Goal: Information Seeking & Learning: Learn about a topic

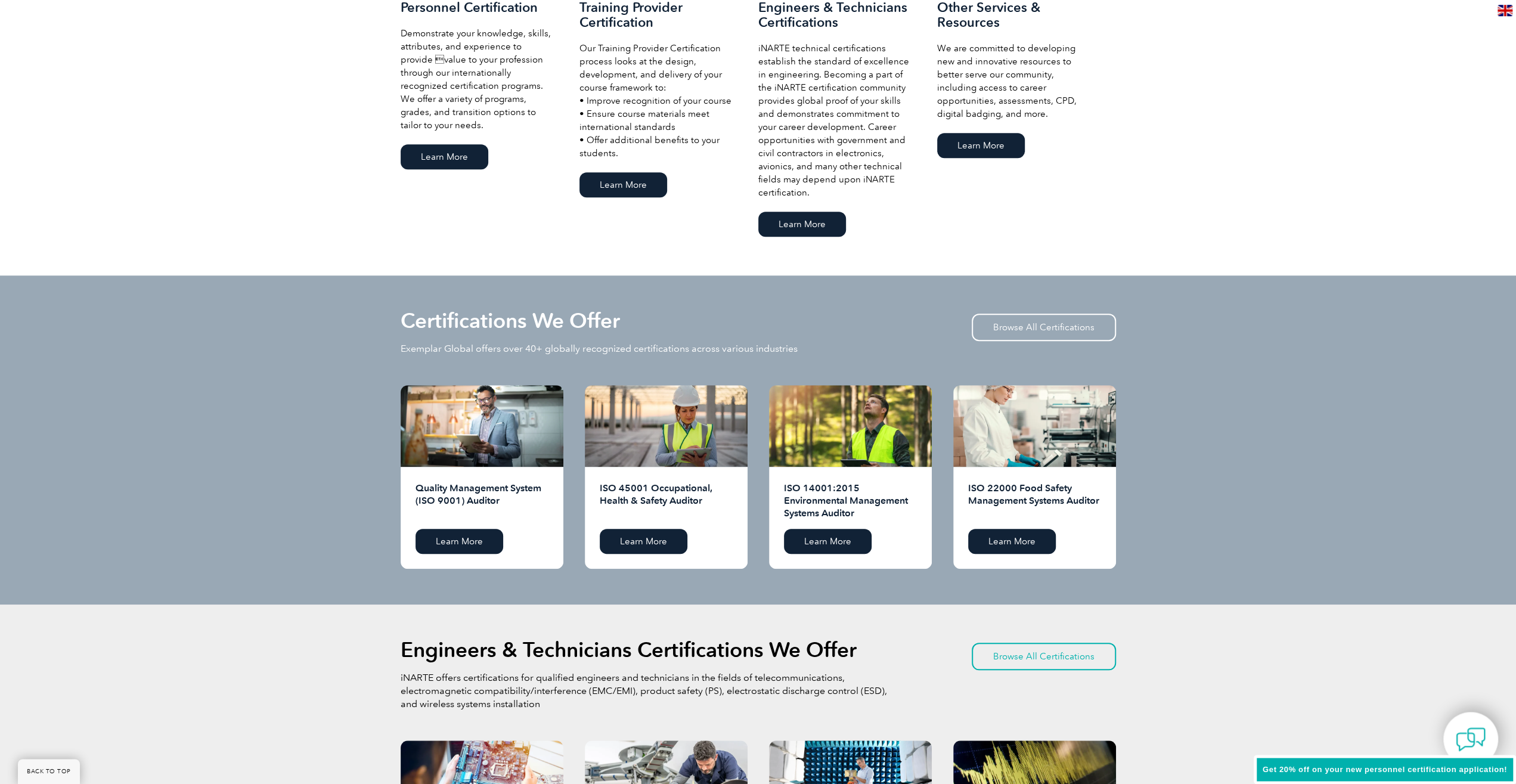
scroll to position [930, 0]
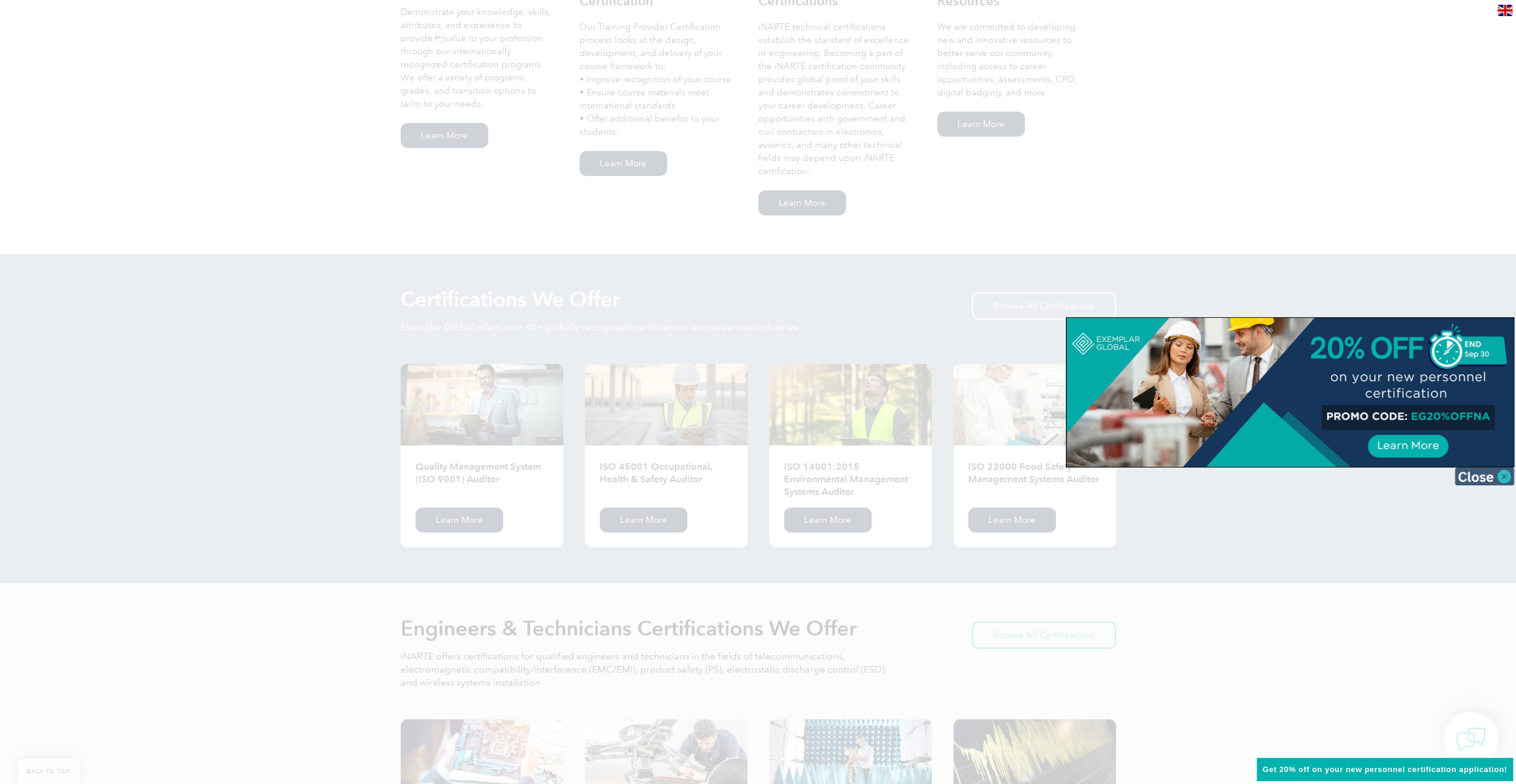
click at [1484, 478] on img at bounding box center [1484, 476] width 60 height 18
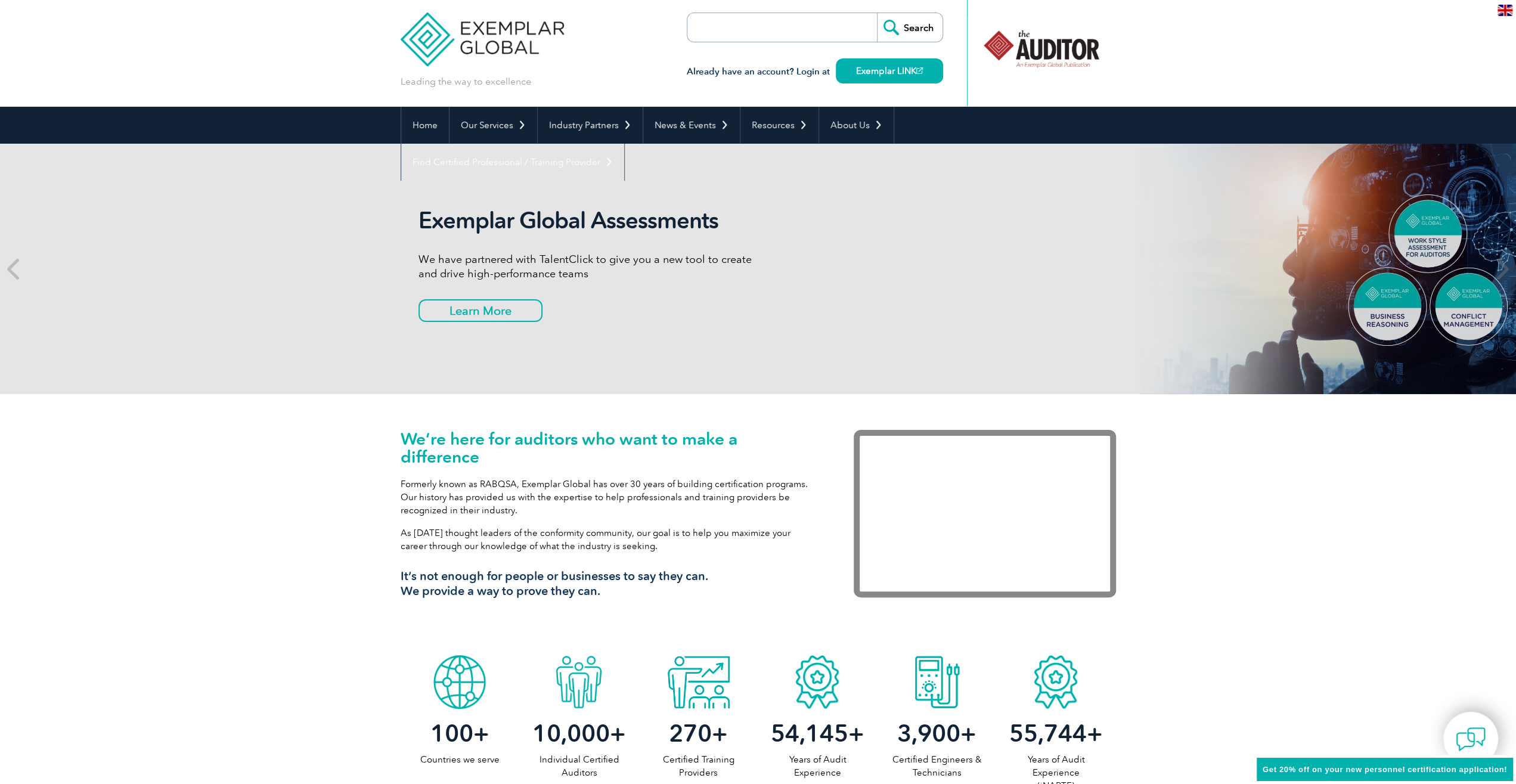
scroll to position [0, 0]
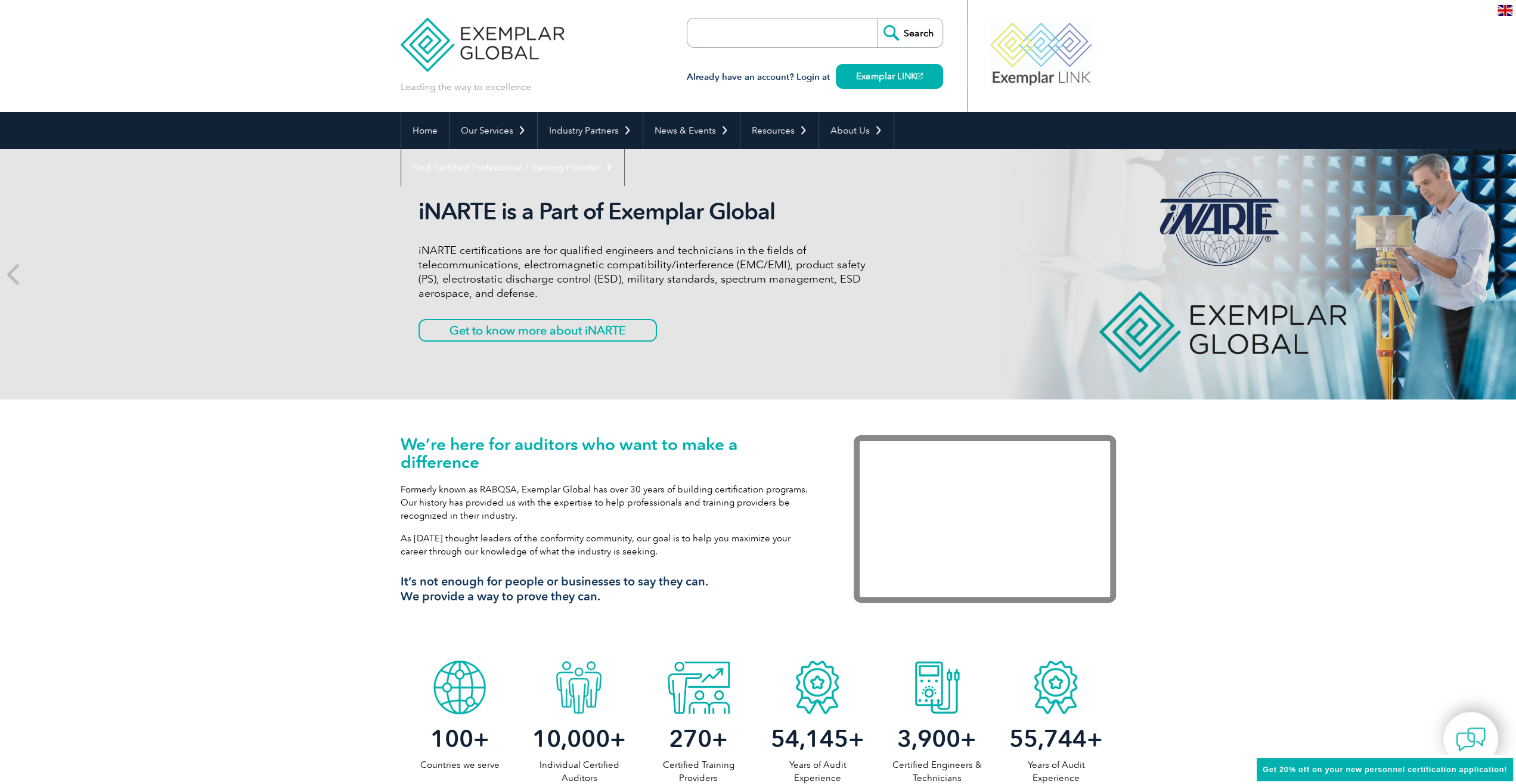
click at [757, 33] on input "search" at bounding box center [756, 33] width 125 height 29
type input "course"
click at [877, 19] on input "Search" at bounding box center [910, 33] width 66 height 29
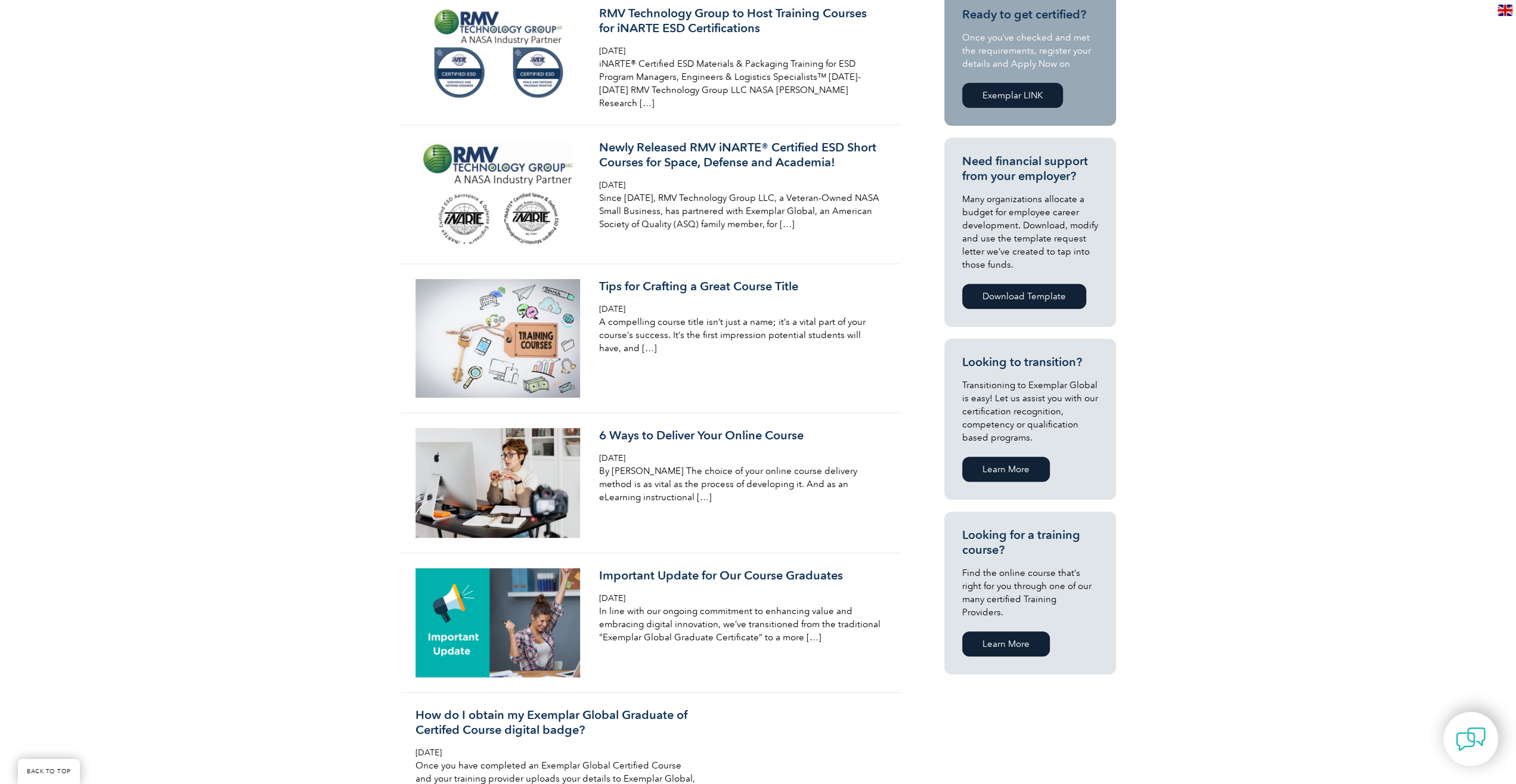
scroll to position [248, 0]
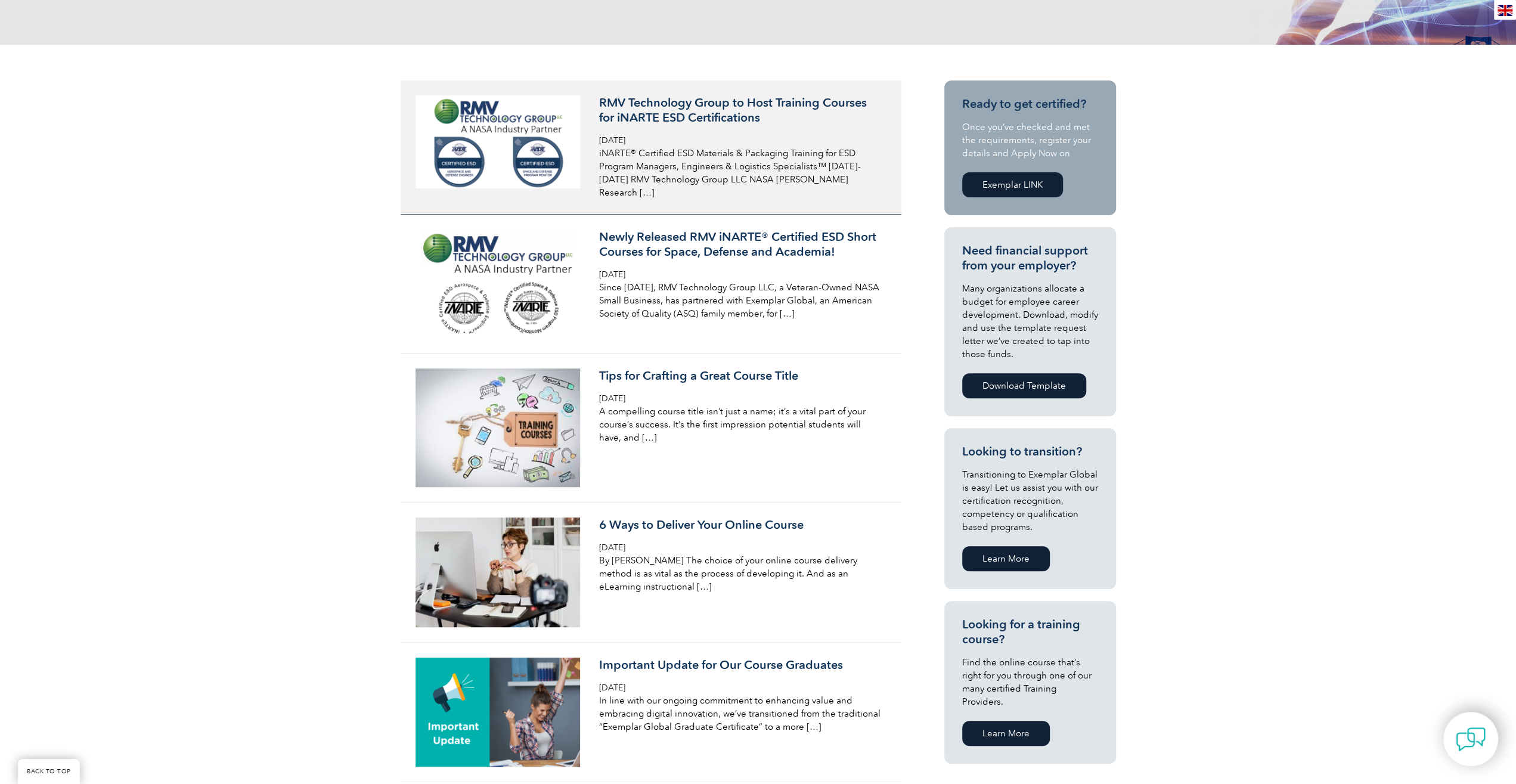
click at [728, 107] on h3 "RMV Technology Group to Host Training Courses for iNARTE ESD Certifications" at bounding box center [741, 110] width 283 height 30
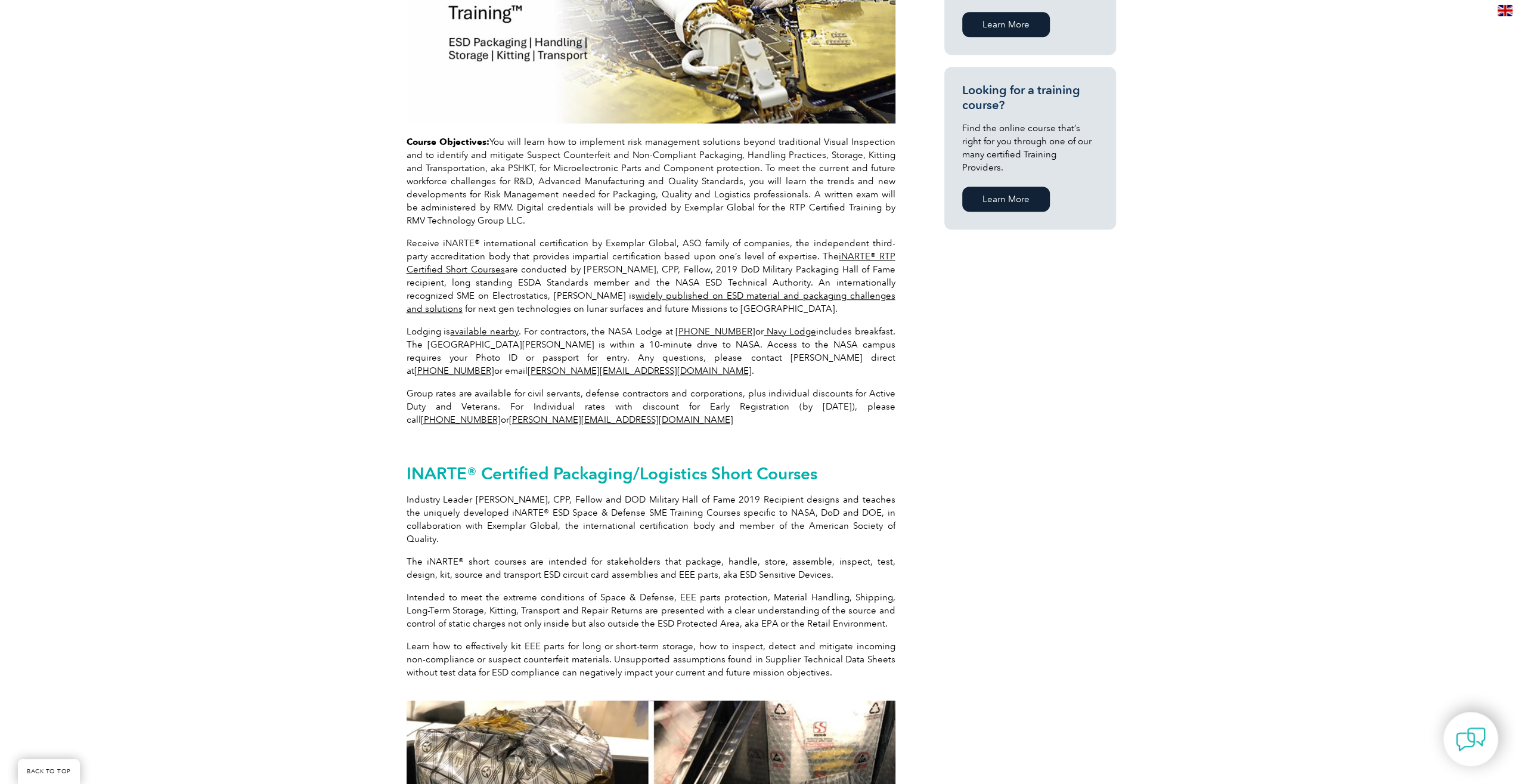
scroll to position [744, 0]
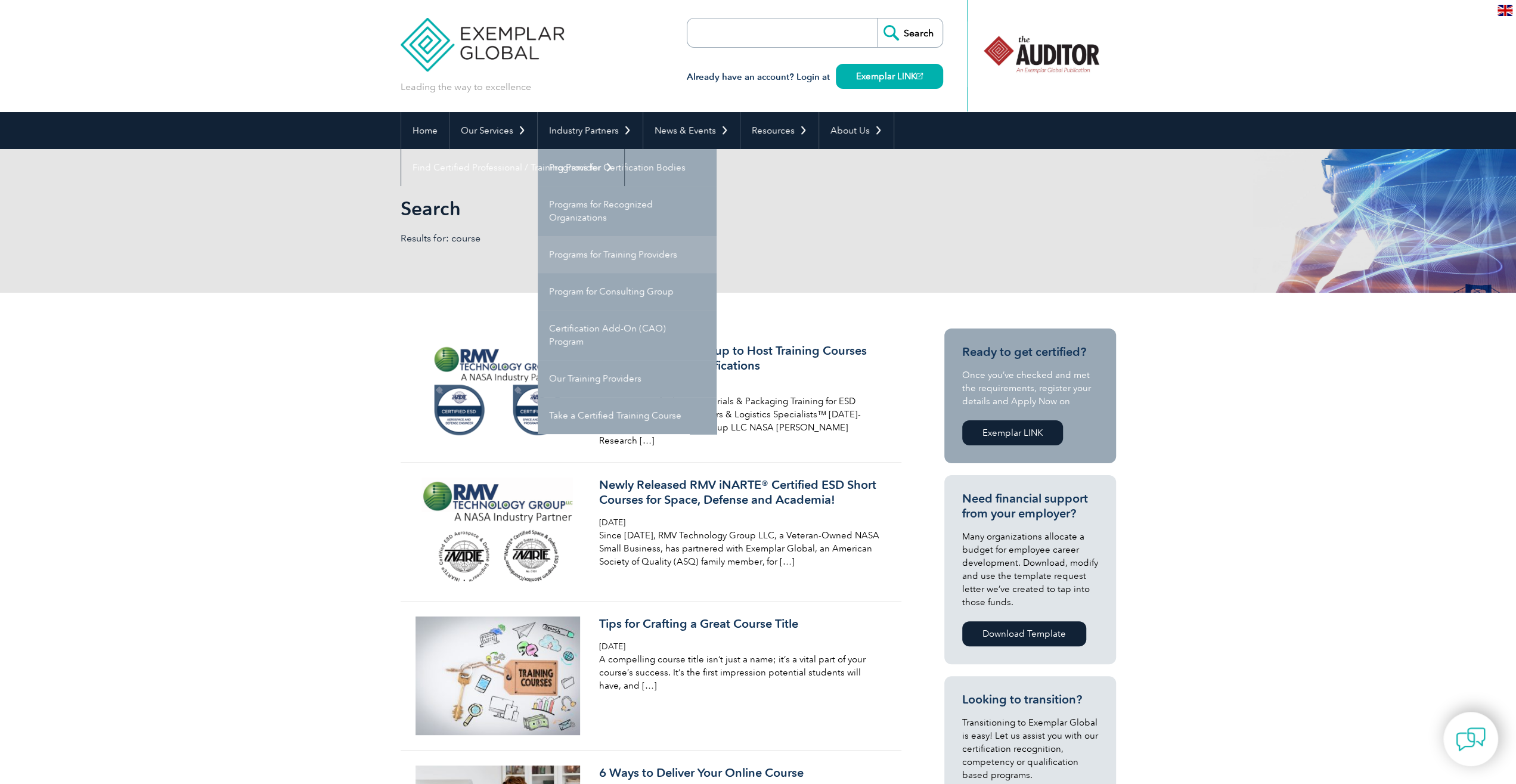
click at [610, 256] on link "Programs for Training Providers" at bounding box center [627, 255] width 179 height 37
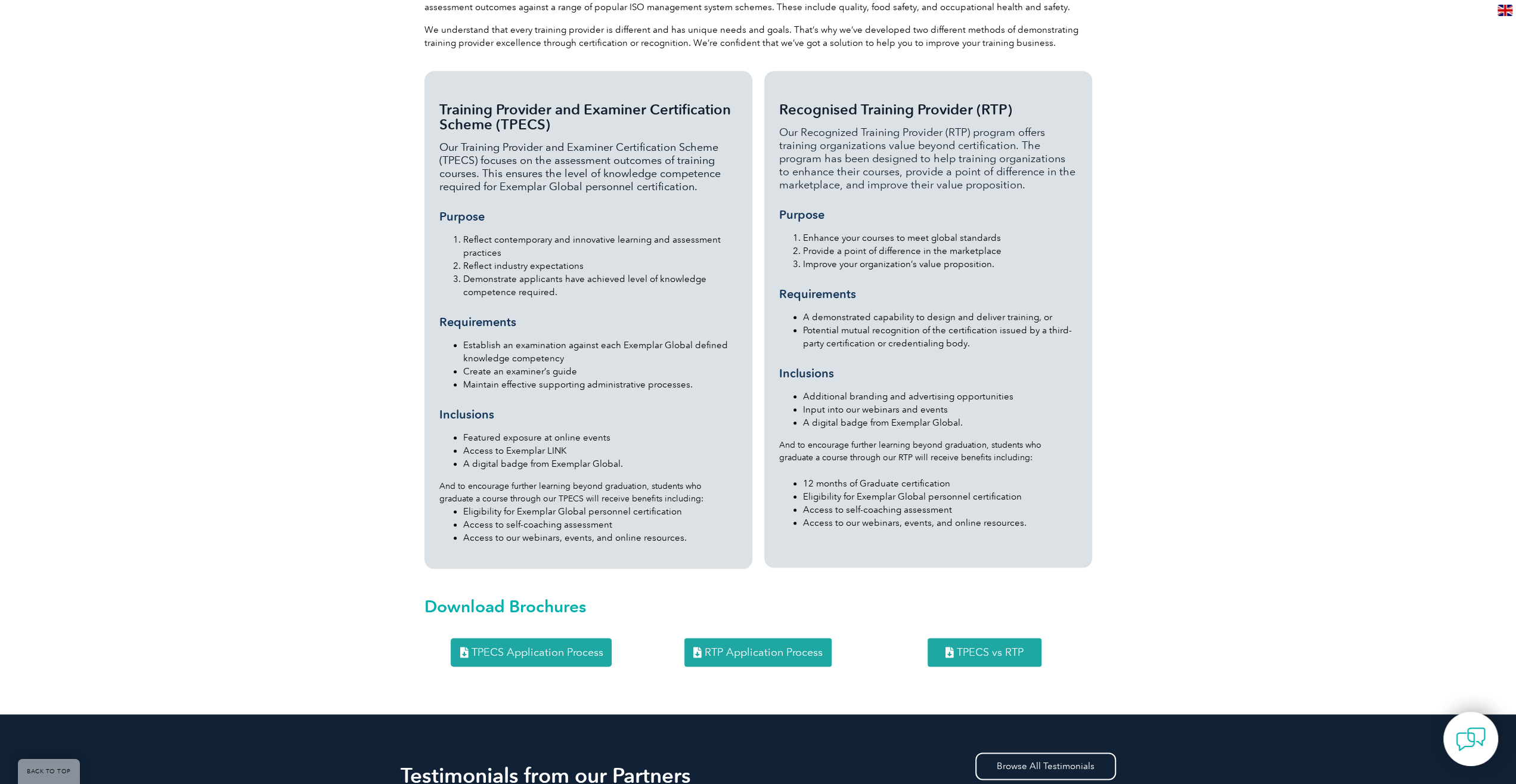
scroll to position [1054, 0]
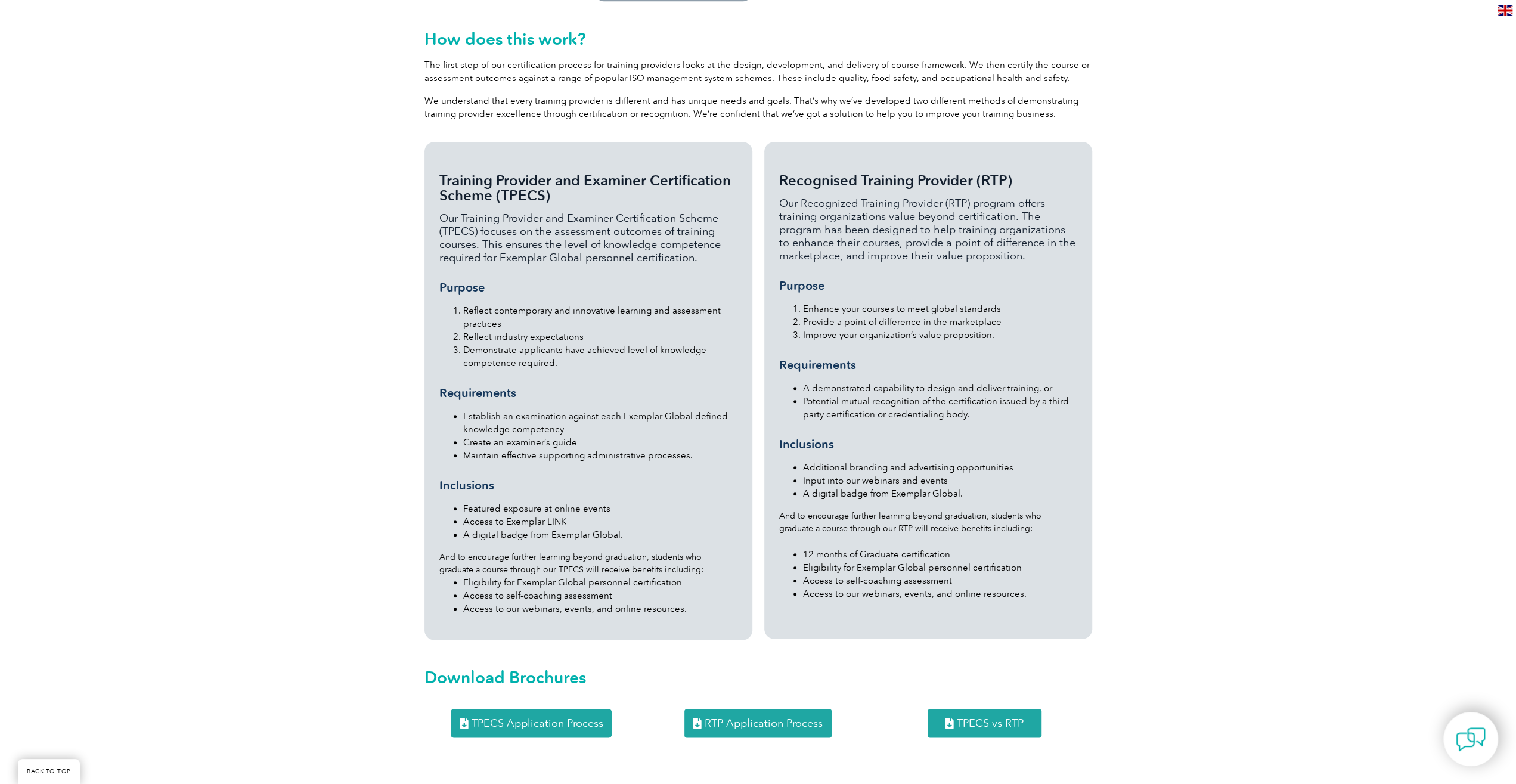
click at [538, 709] on link "TPECS Application Process" at bounding box center [531, 723] width 161 height 29
